Goal: Information Seeking & Learning: Learn about a topic

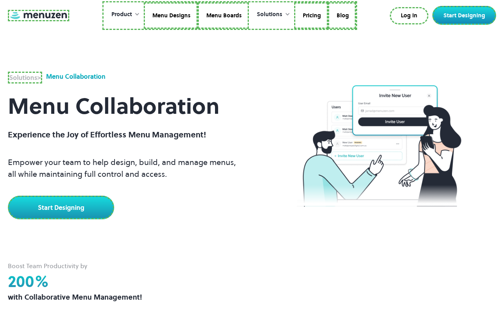
click at [37, 15] on link at bounding box center [38, 15] width 61 height 11
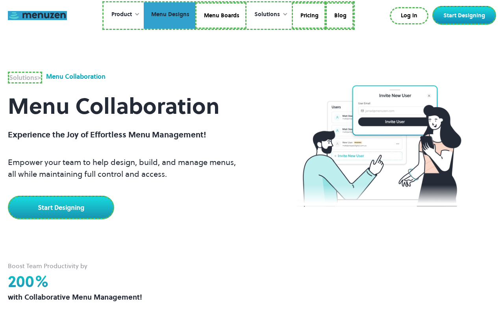
click at [170, 15] on link "Menu Designs" at bounding box center [170, 15] width 52 height 27
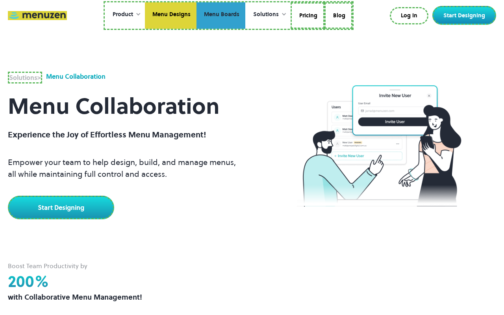
click at [221, 15] on link "Menu Boards" at bounding box center [220, 15] width 49 height 27
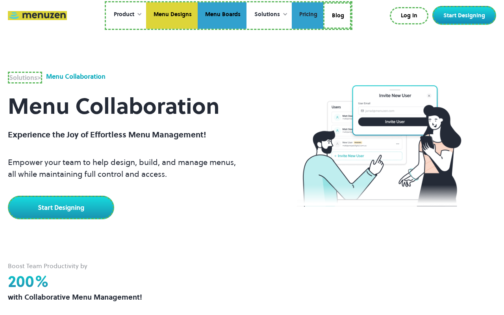
click at [307, 15] on link "Pricing" at bounding box center [308, 15] width 32 height 27
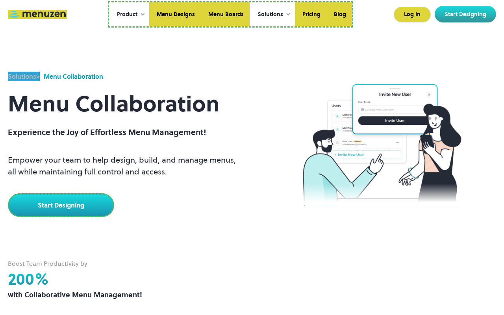
click at [60, 204] on link "Start Designing" at bounding box center [61, 205] width 106 height 24
